Goal: Task Accomplishment & Management: Manage account settings

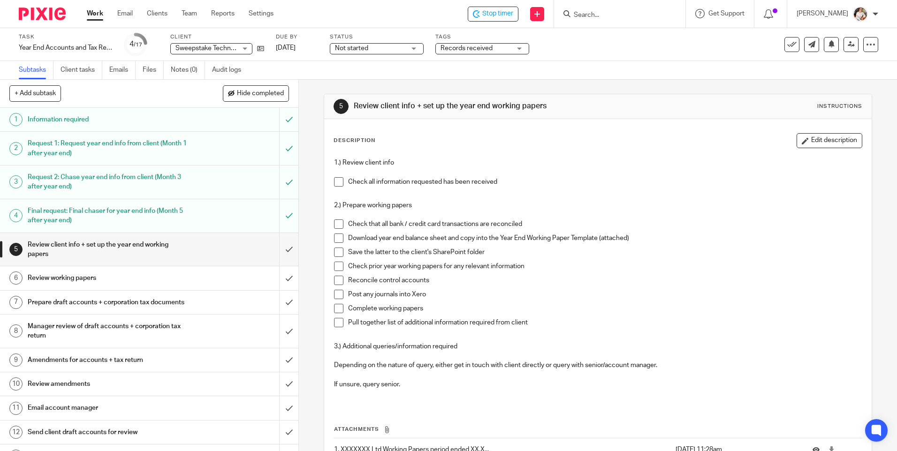
scroll to position [69, 0]
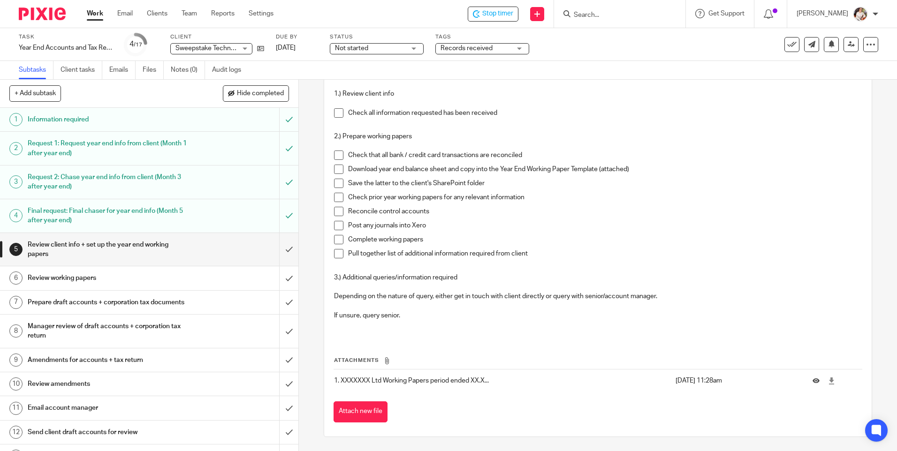
drag, startPoint x: 331, startPoint y: 107, endPoint x: 331, endPoint y: 119, distance: 11.7
click at [331, 108] on div "1.) Review client info Check all information requested has been received 2.) Pr…" at bounding box center [597, 210] width 537 height 252
click at [334, 116] on span at bounding box center [338, 112] width 9 height 9
click at [335, 158] on span at bounding box center [338, 155] width 9 height 9
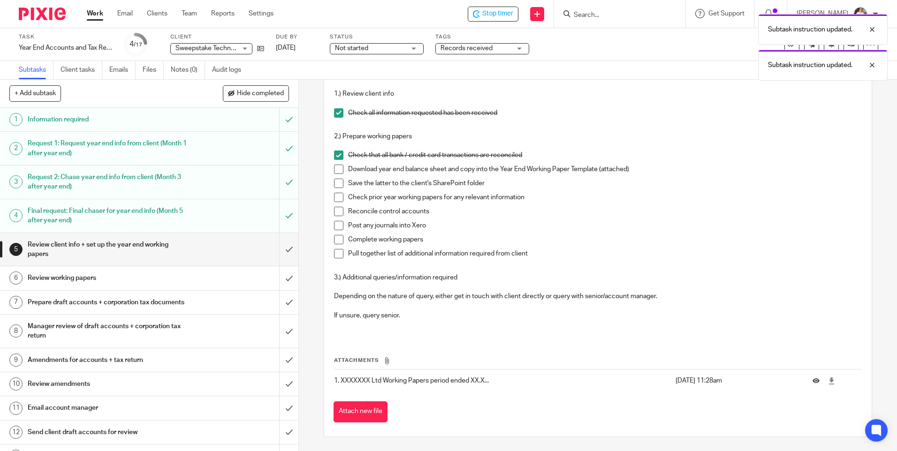
click at [335, 164] on li "Check that all bank / credit card transactions are reconciled" at bounding box center [598, 158] width 528 height 14
click at [329, 167] on div "1.) Review client info Check all information requested has been received 2.) Pr…" at bounding box center [597, 210] width 537 height 252
click at [334, 172] on span at bounding box center [338, 169] width 9 height 9
click at [337, 183] on span at bounding box center [338, 183] width 9 height 9
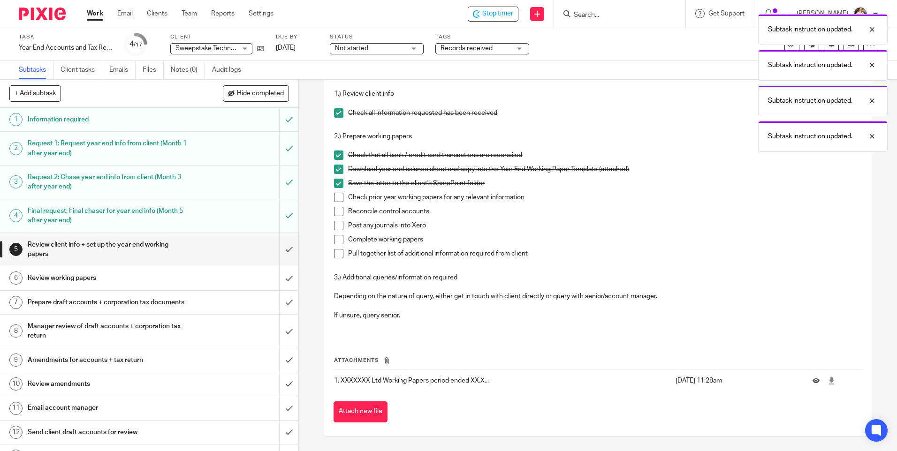
drag, startPoint x: 341, startPoint y: 197, endPoint x: 340, endPoint y: 207, distance: 10.3
click at [341, 198] on span at bounding box center [338, 197] width 9 height 9
click at [337, 216] on span at bounding box center [338, 211] width 9 height 9
click at [337, 230] on span at bounding box center [338, 225] width 9 height 9
click at [337, 245] on span at bounding box center [338, 239] width 9 height 9
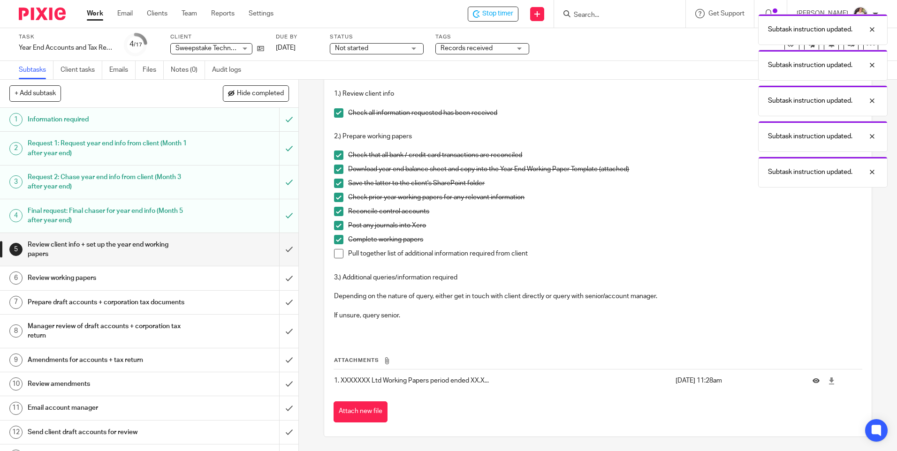
click at [337, 254] on span at bounding box center [338, 253] width 9 height 9
click at [282, 252] on input "submit" at bounding box center [149, 249] width 298 height 33
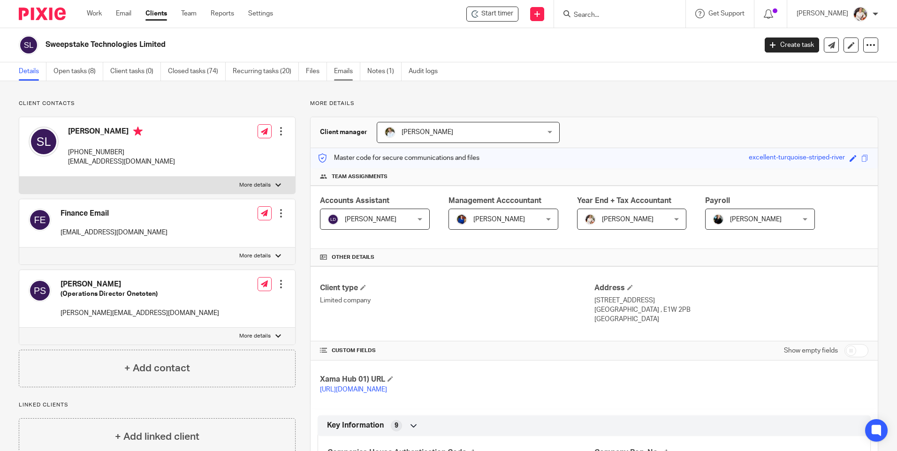
click at [341, 76] on link "Emails" at bounding box center [347, 71] width 26 height 18
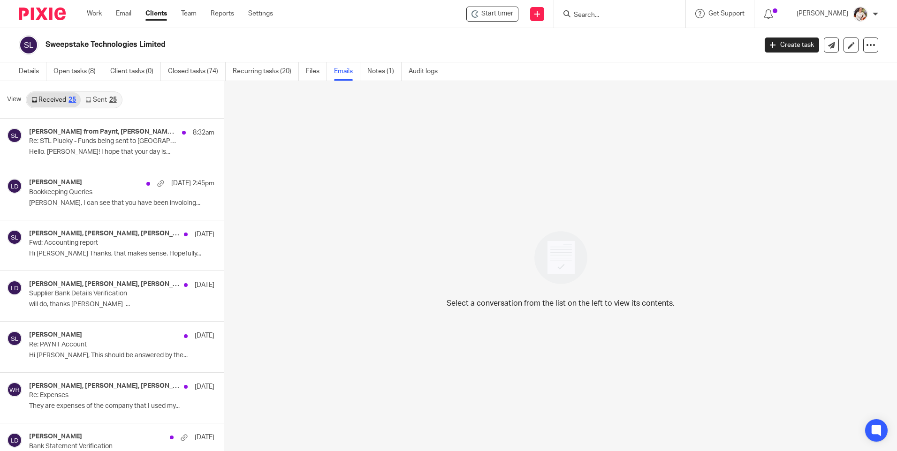
click at [96, 98] on link "Sent 25" at bounding box center [101, 99] width 40 height 15
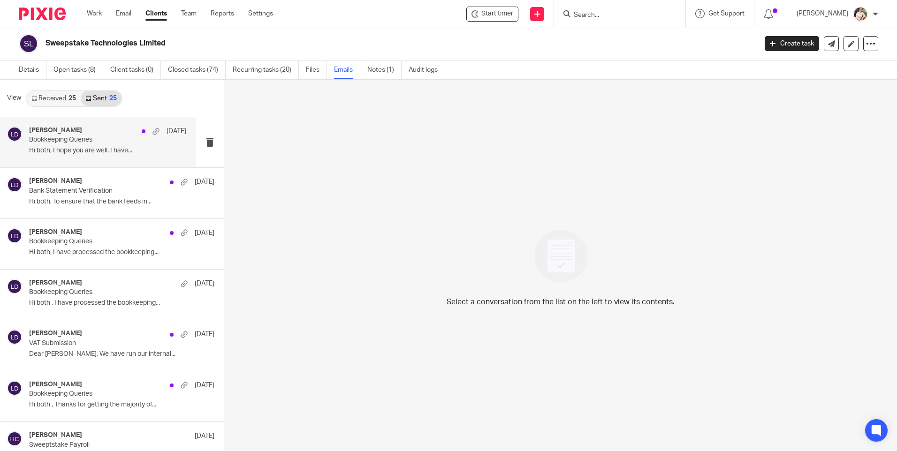
click at [53, 146] on div "Lewis Darlington 5 Aug Bookkeeping Queries Hi both, I hope you are well. I have…" at bounding box center [107, 142] width 157 height 31
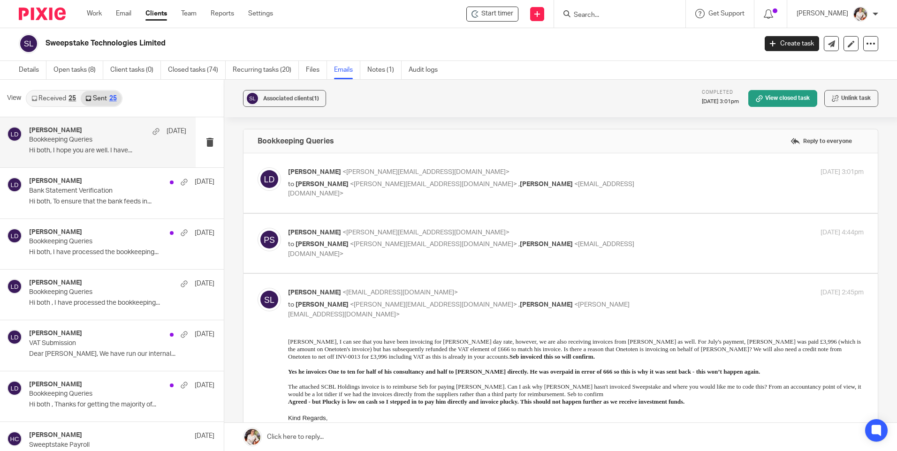
scroll to position [0, 0]
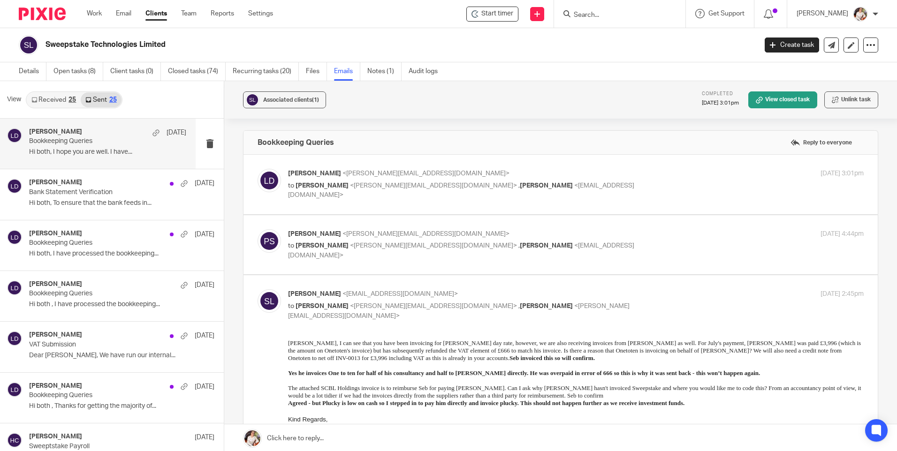
click at [421, 264] on label at bounding box center [561, 245] width 635 height 60
click at [258, 229] on input "checkbox" at bounding box center [257, 229] width 0 height 0
checkbox input "true"
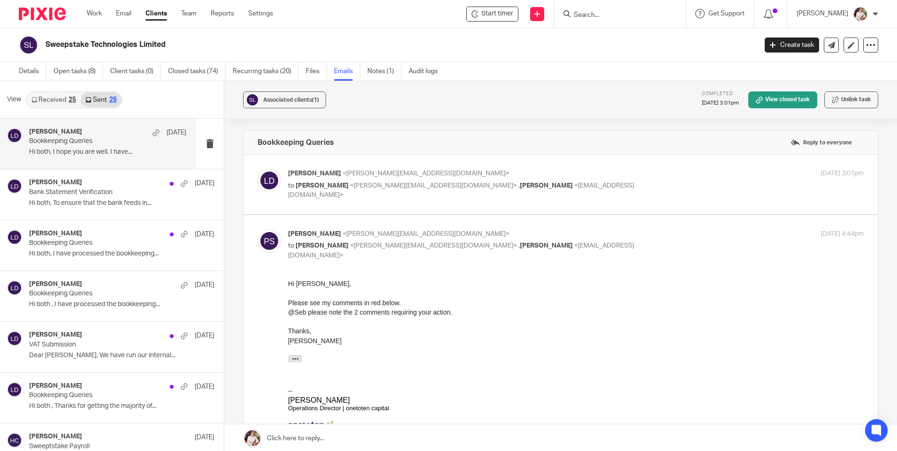
click at [390, 203] on label at bounding box center [561, 185] width 635 height 60
click at [258, 169] on input "checkbox" at bounding box center [257, 168] width 0 height 0
checkbox input "true"
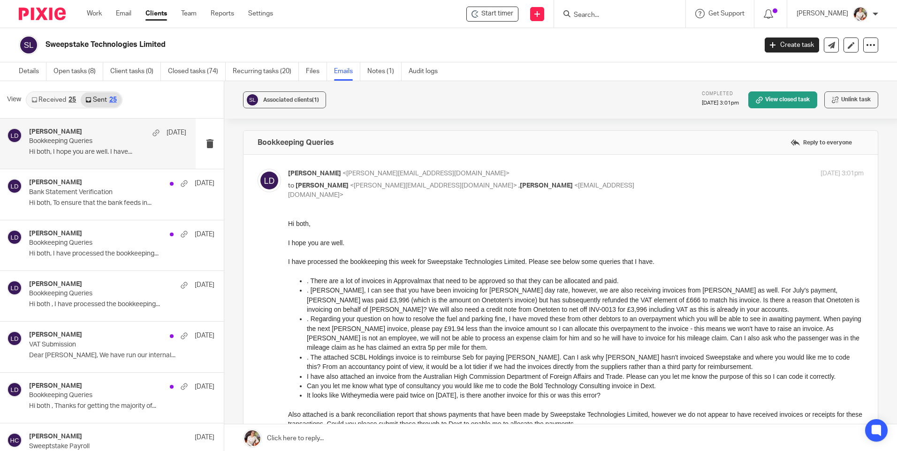
click at [792, 199] on div "Lewis Darlington <lewis@maxaccountants.co.uk> to Peter Smith <peter@onetoten.co…" at bounding box center [561, 331] width 606 height 325
click at [27, 68] on link "Details" at bounding box center [33, 71] width 28 height 18
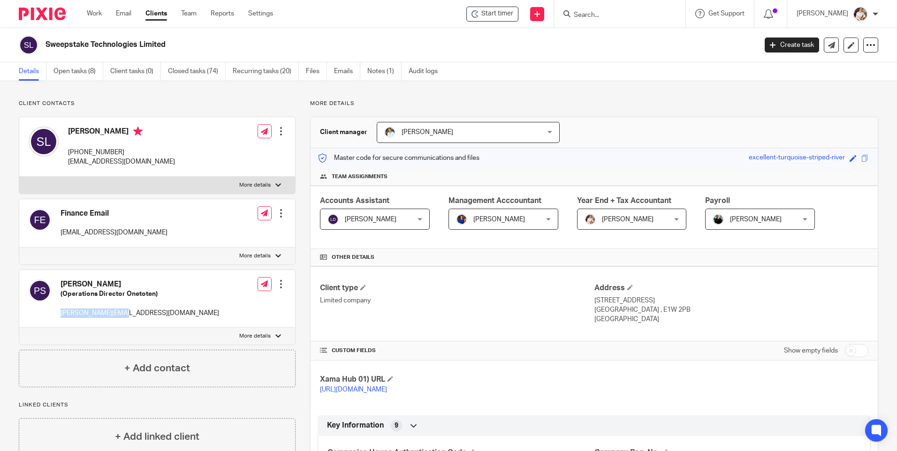
drag, startPoint x: 62, startPoint y: 313, endPoint x: 123, endPoint y: 318, distance: 60.8
click at [123, 318] on div "Peter Smith (Operations Director Onetoten) peter@onetoten.com" at bounding box center [124, 299] width 191 height 48
drag, startPoint x: 123, startPoint y: 318, endPoint x: 97, endPoint y: 313, distance: 26.3
copy p "peter@onetoten.com"
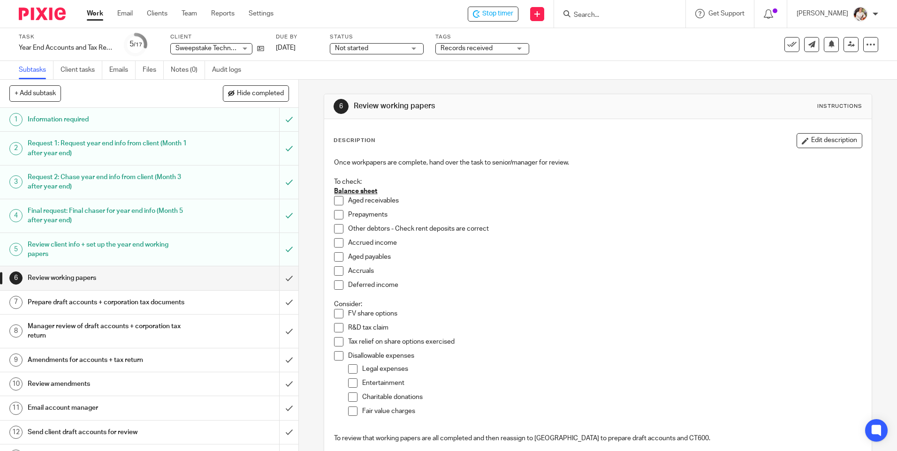
click at [456, 51] on span "Records received" at bounding box center [467, 48] width 52 height 7
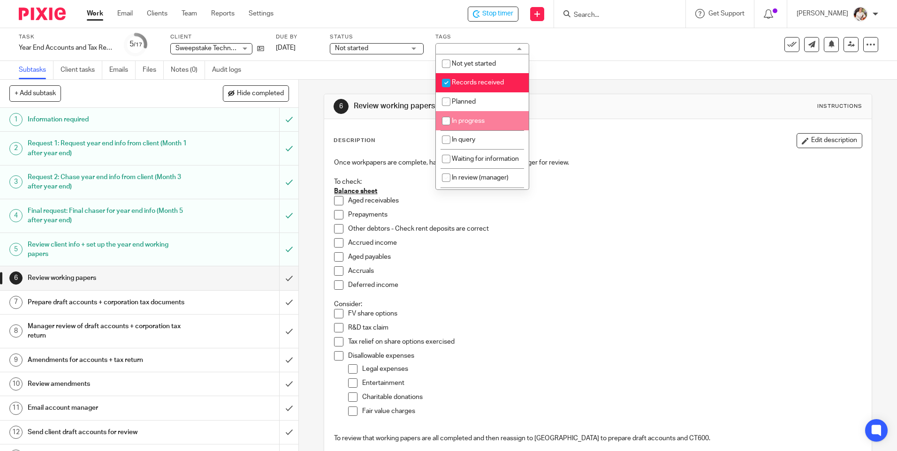
click at [482, 125] on li "In progress" at bounding box center [482, 120] width 93 height 19
checkbox input "true"
click at [486, 78] on li "Records received" at bounding box center [482, 82] width 93 height 19
checkbox input "false"
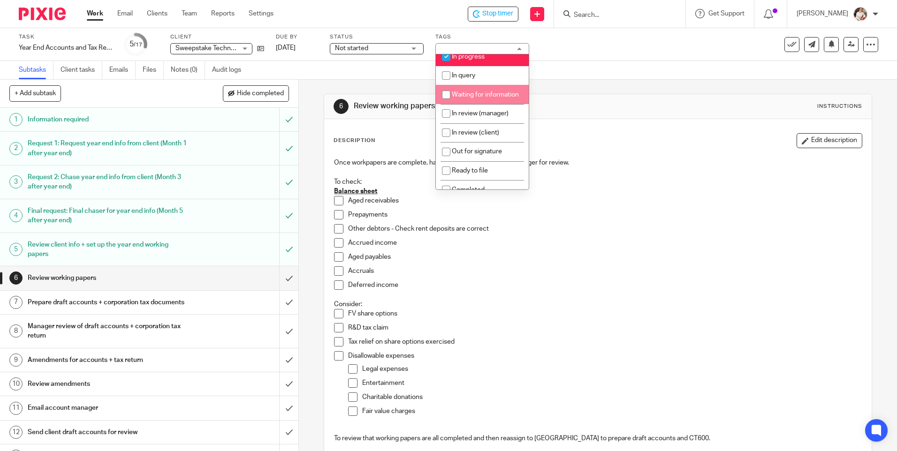
scroll to position [94, 0]
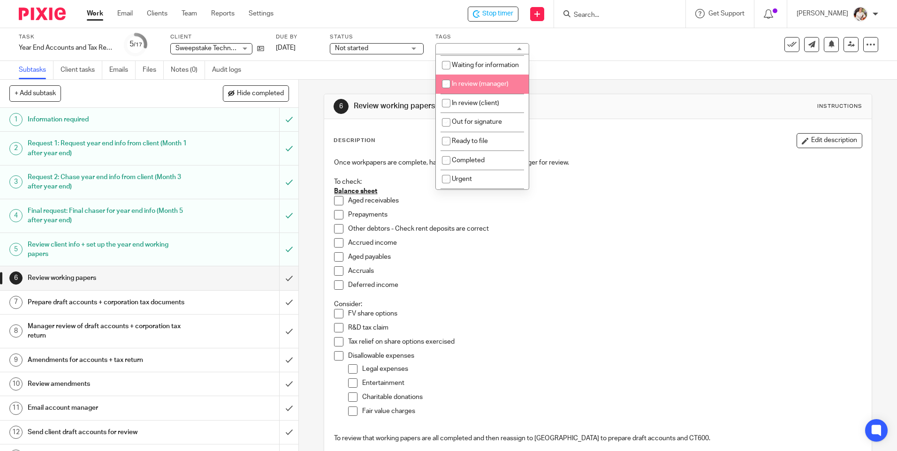
click at [481, 94] on li "In review (manager)" at bounding box center [482, 84] width 93 height 19
checkbox input "true"
click at [649, 279] on div "Accruals" at bounding box center [604, 274] width 513 height 14
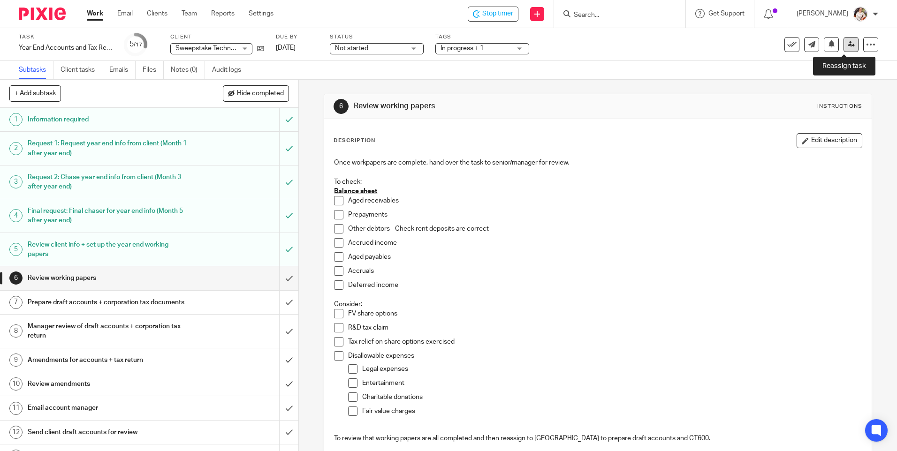
click at [845, 49] on link at bounding box center [851, 44] width 15 height 15
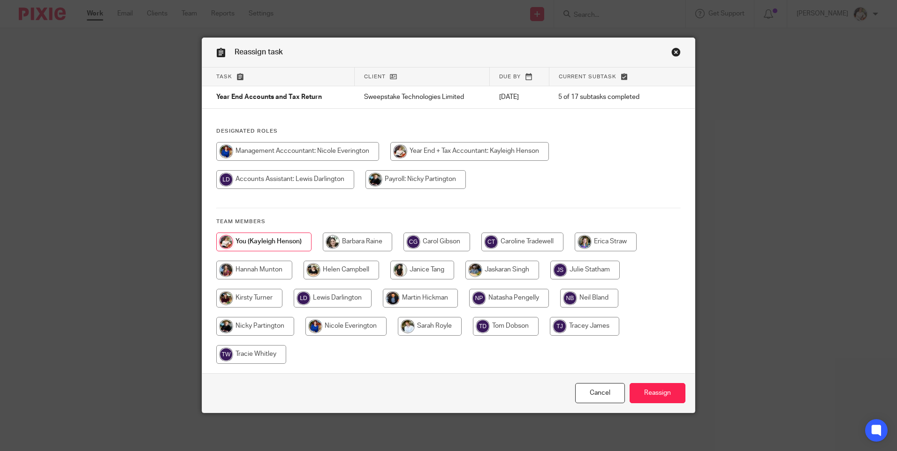
click at [511, 244] on input "radio" at bounding box center [523, 242] width 82 height 19
radio input "true"
click at [653, 393] on input "Reassign" at bounding box center [658, 393] width 56 height 20
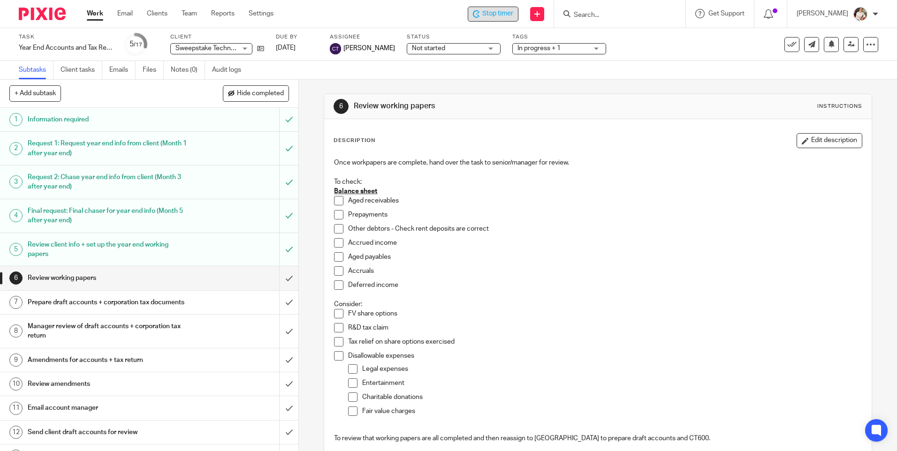
click at [498, 16] on span "Stop timer" at bounding box center [497, 14] width 31 height 10
click at [97, 11] on link "Work" at bounding box center [95, 13] width 16 height 9
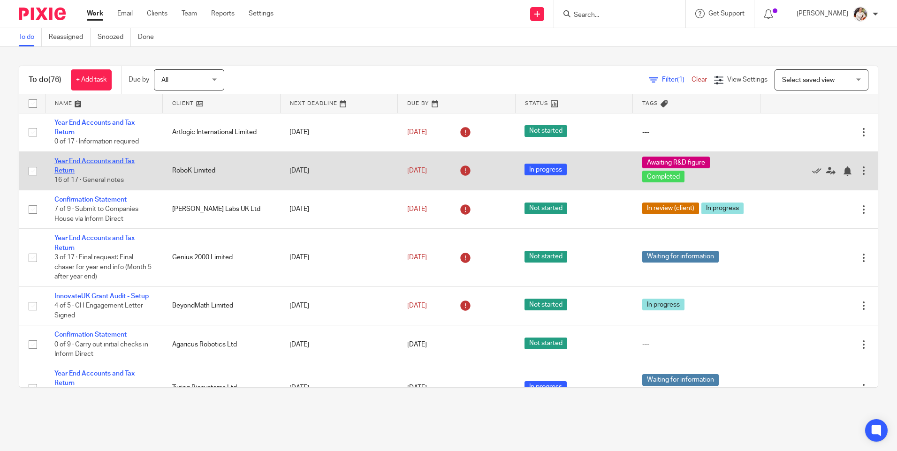
click at [86, 159] on link "Year End Accounts and Tax Return" at bounding box center [94, 166] width 80 height 16
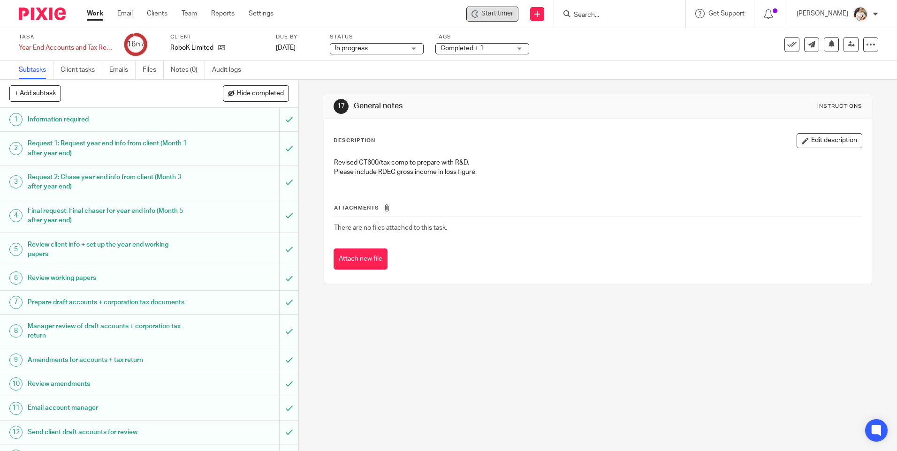
click at [487, 15] on span "Start timer" at bounding box center [498, 14] width 32 height 10
click at [492, 12] on span "Start timer" at bounding box center [498, 14] width 32 height 10
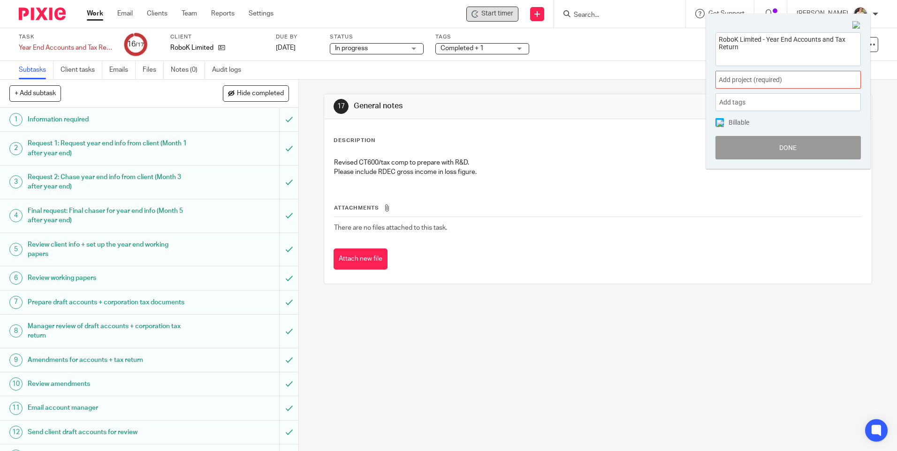
click at [847, 76] on div "Add project (required) :" at bounding box center [788, 80] width 145 height 18
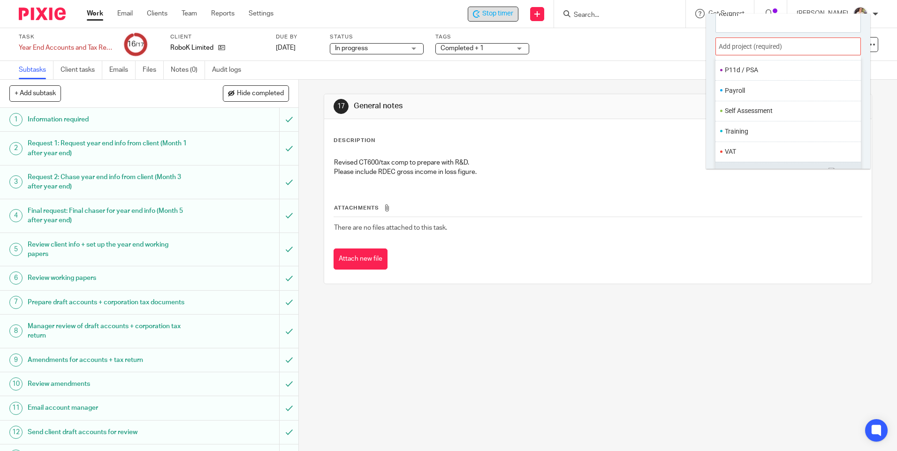
scroll to position [46, 0]
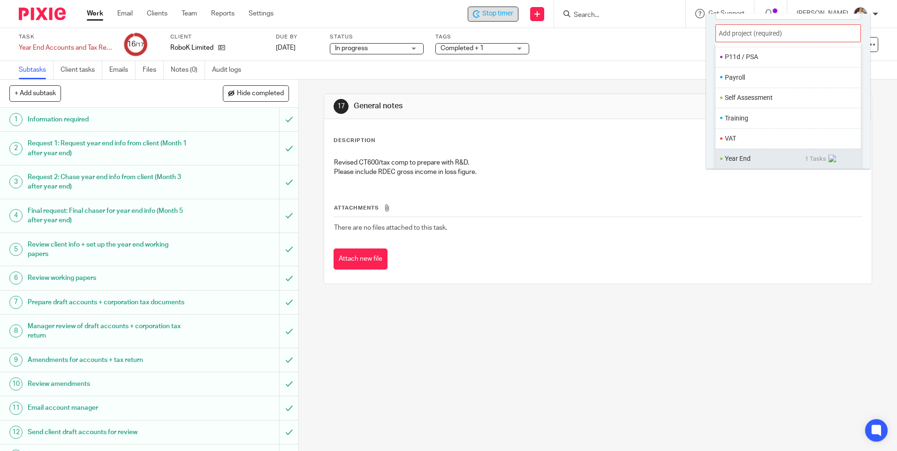
click at [750, 155] on li "Year End" at bounding box center [765, 159] width 80 height 10
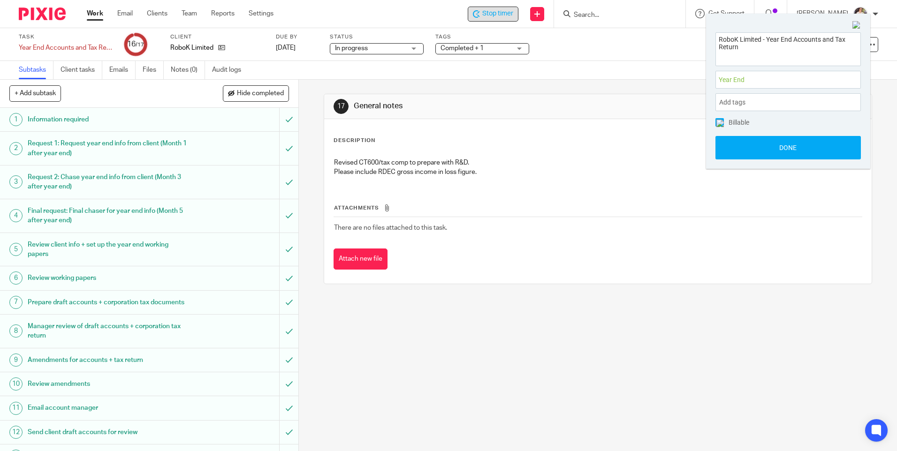
scroll to position [0, 0]
click at [748, 147] on button "Done" at bounding box center [788, 147] width 145 height 23
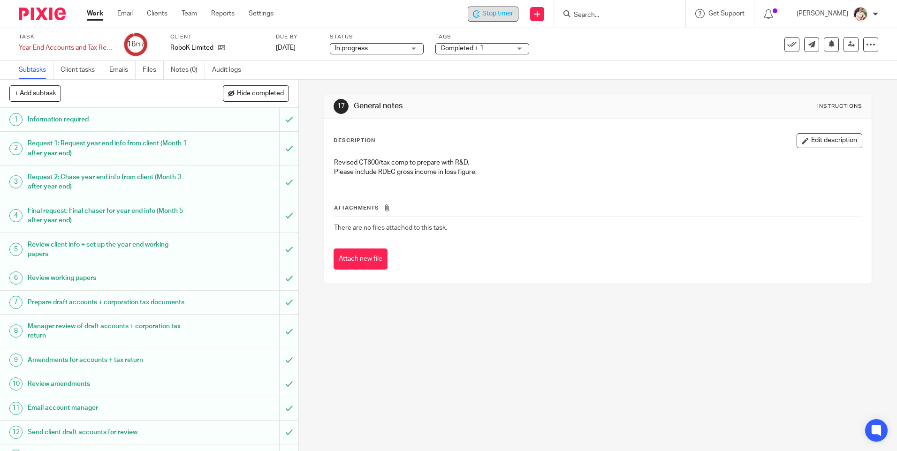
scroll to position [123, 0]
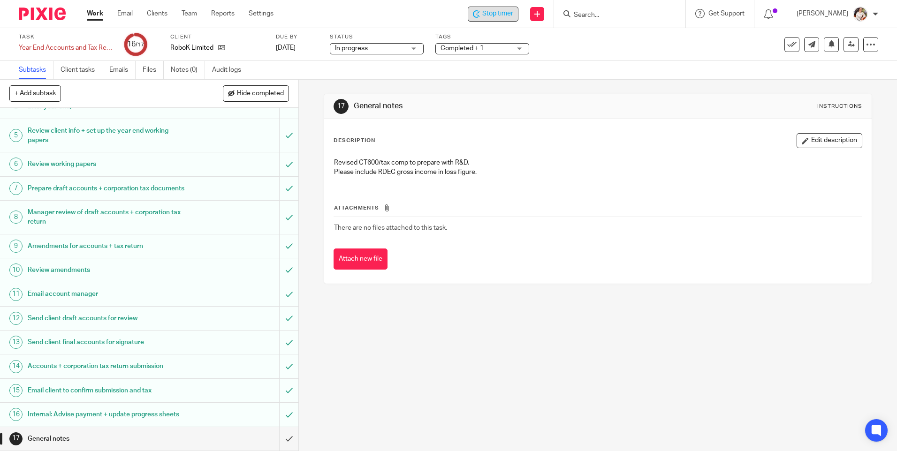
drag, startPoint x: 818, startPoint y: 139, endPoint x: 695, endPoint y: 124, distance: 124.7
click at [818, 139] on button "Edit description" at bounding box center [830, 140] width 66 height 15
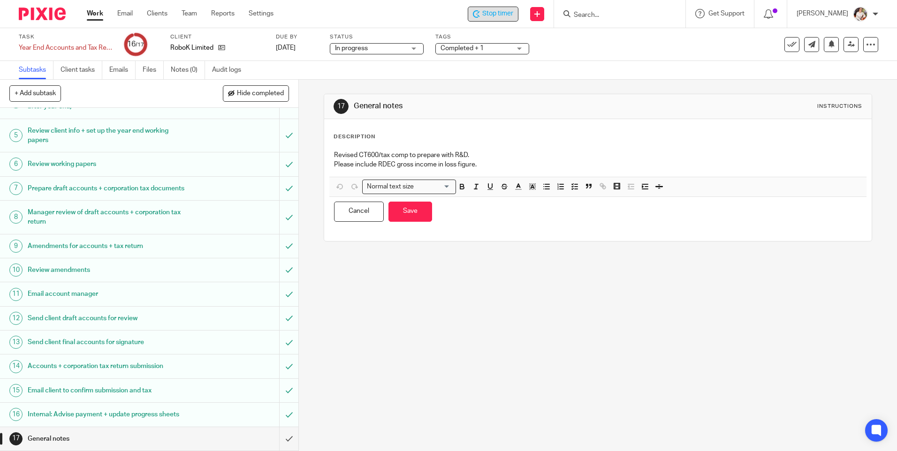
click at [496, 160] on p "Please include RDEC gross income in loss figure." at bounding box center [598, 164] width 528 height 9
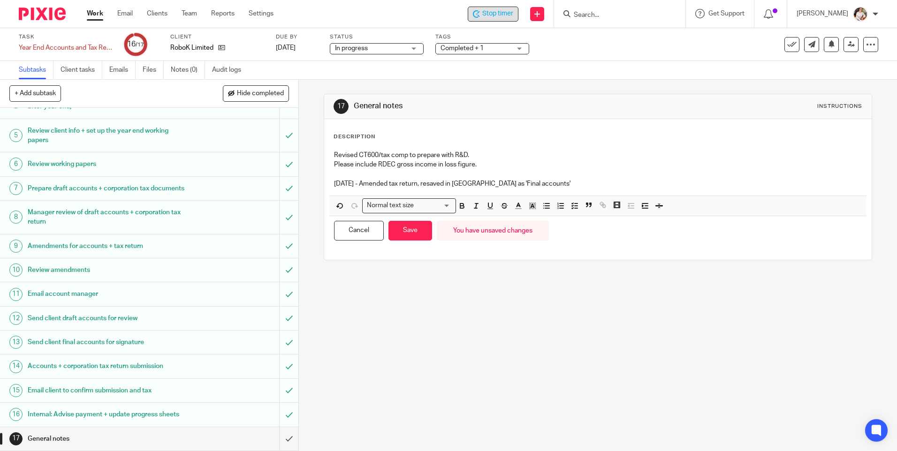
click at [411, 313] on div "17 General notes Instructions Description Revised CT600/tax comp to prepare wit…" at bounding box center [598, 266] width 598 height 372
click at [530, 179] on div "Revised CT600/tax comp to prepare with R&D. Please include RDEC gross income in…" at bounding box center [597, 171] width 537 height 50
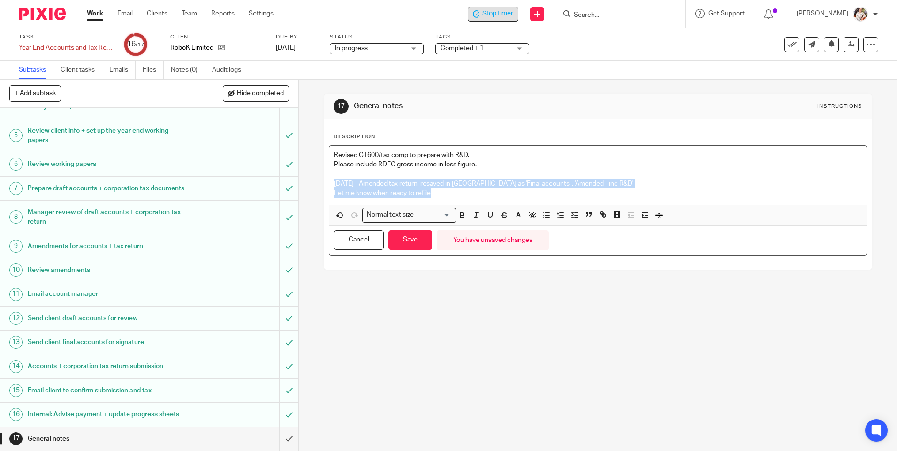
drag, startPoint x: 442, startPoint y: 194, endPoint x: 327, endPoint y: 184, distance: 114.9
click at [329, 184] on div "Revised CT600/tax comp to prepare with R&D. Please include RDEC gross income in…" at bounding box center [597, 175] width 537 height 59
click at [441, 212] on input "Search for option" at bounding box center [434, 215] width 34 height 10
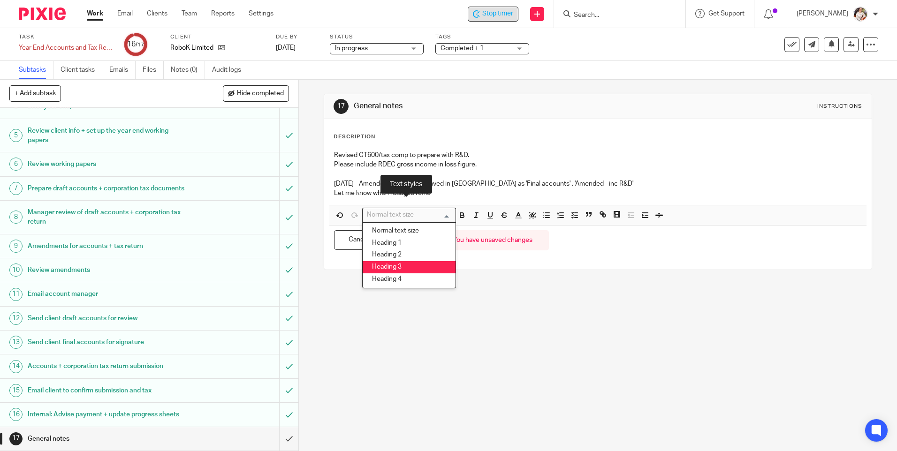
click at [405, 263] on li "Heading 3" at bounding box center [409, 267] width 93 height 12
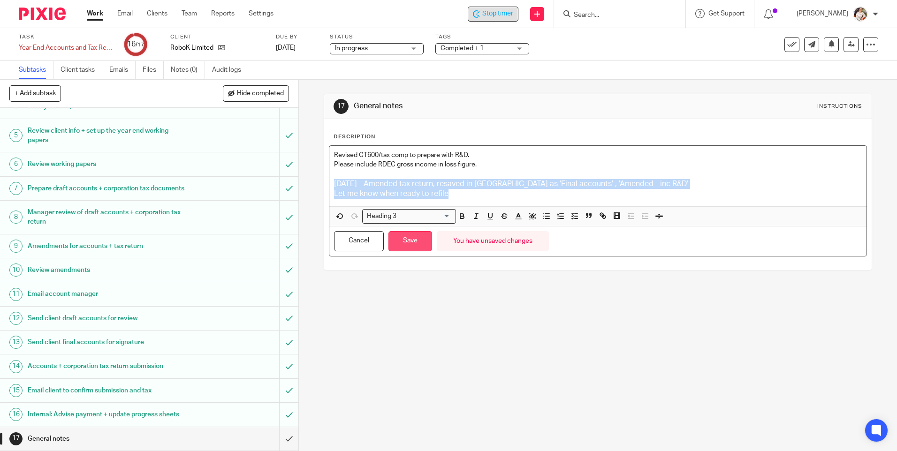
click at [403, 241] on button "Save" at bounding box center [411, 241] width 44 height 20
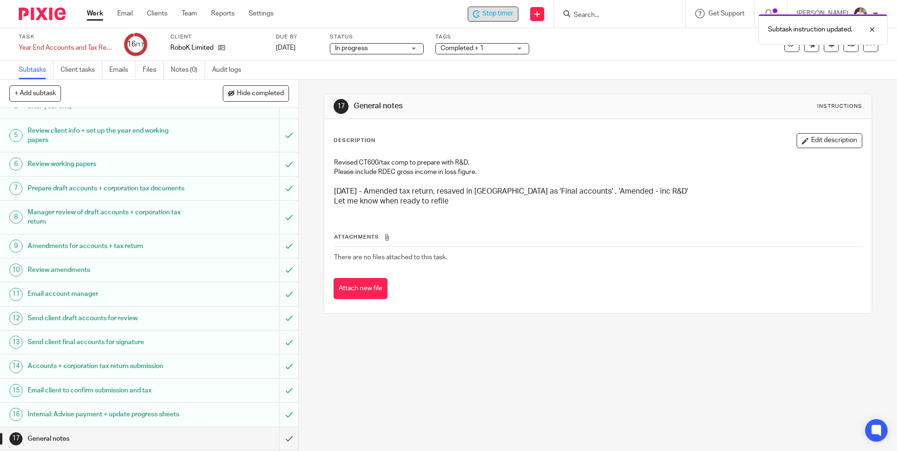
click at [485, 46] on span "Completed + 1" at bounding box center [476, 49] width 70 height 10
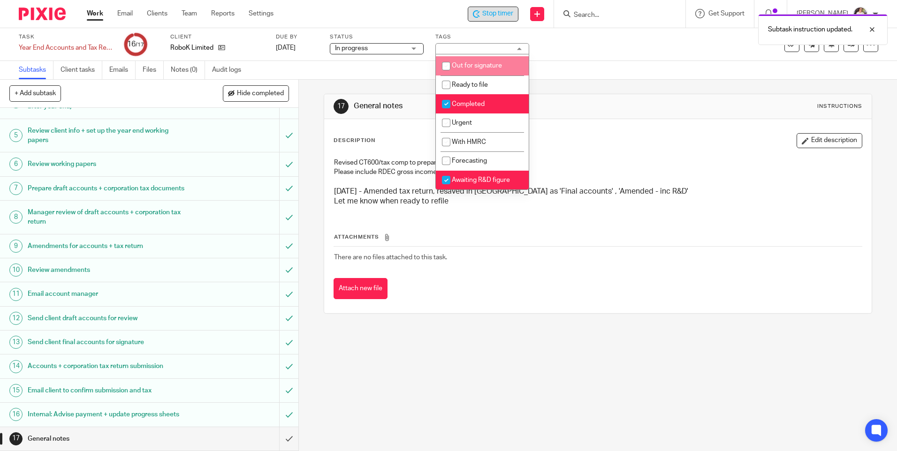
scroll to position [160, 0]
click at [484, 177] on span "Awaiting R&D figure" at bounding box center [481, 180] width 58 height 7
checkbox input "false"
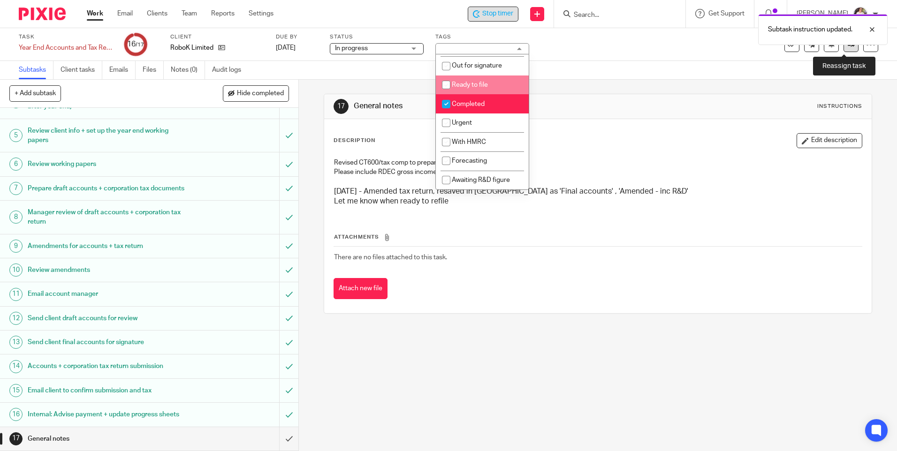
click at [849, 48] on link at bounding box center [851, 44] width 15 height 15
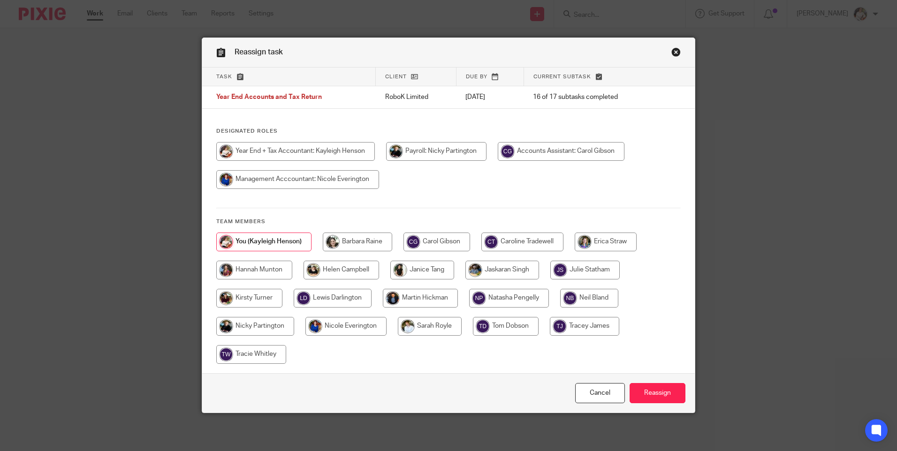
click at [511, 242] on input "radio" at bounding box center [523, 242] width 82 height 19
radio input "true"
click at [659, 393] on input "Reassign" at bounding box center [658, 393] width 56 height 20
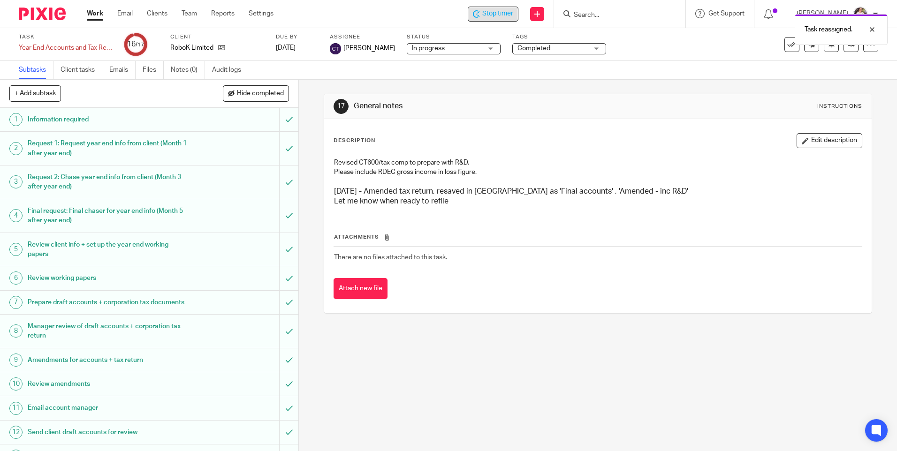
click at [503, 12] on div "Task reassigned." at bounding box center [668, 27] width 439 height 36
click at [491, 16] on span "Stop timer" at bounding box center [497, 14] width 31 height 10
click at [95, 13] on link "Work" at bounding box center [95, 13] width 16 height 9
